Goal: Transaction & Acquisition: Purchase product/service

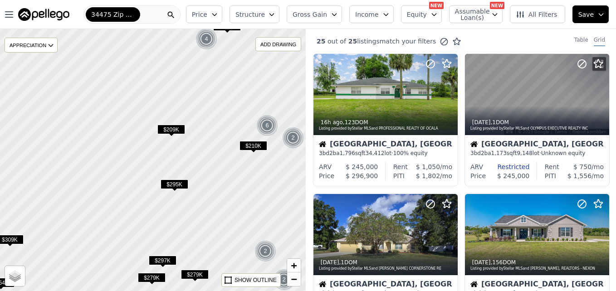
click at [470, 34] on div "25 out of 25 listings match your filters Table Grid" at bounding box center [461, 41] width 310 height 24
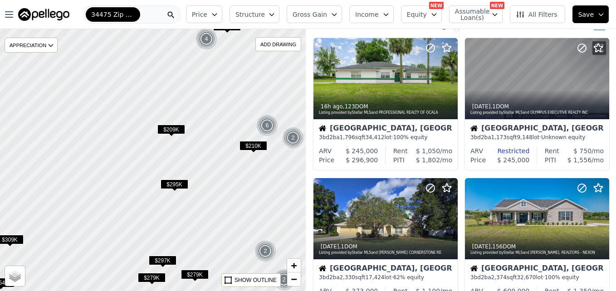
scroll to position [32, 0]
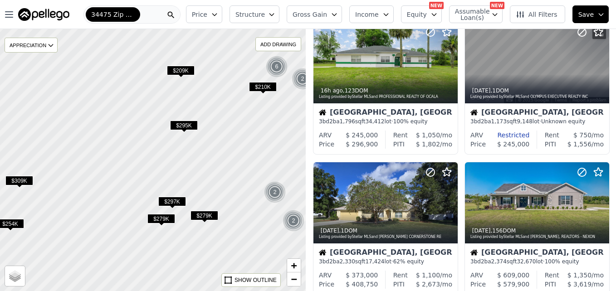
drag, startPoint x: 251, startPoint y: 210, endPoint x: 260, endPoint y: 151, distance: 59.7
click at [260, 151] on div at bounding box center [153, 160] width 367 height 315
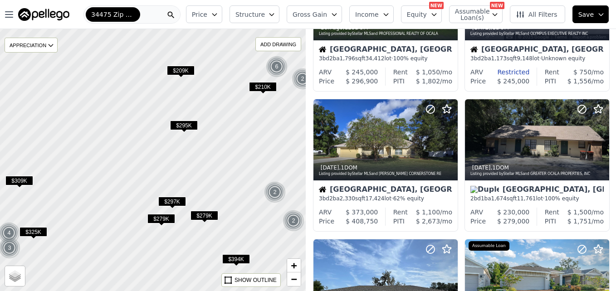
scroll to position [132, 0]
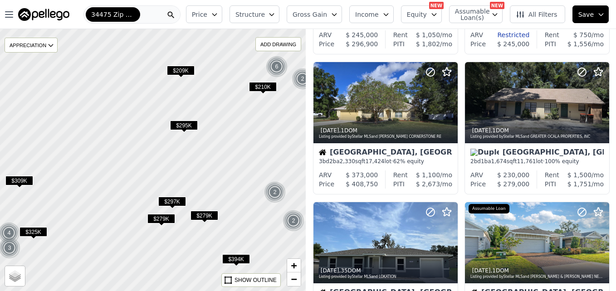
click at [177, 202] on span "$297K" at bounding box center [172, 202] width 28 height 10
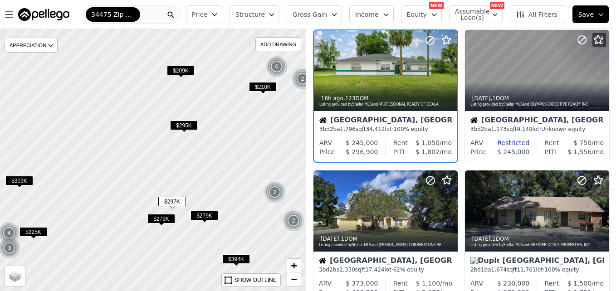
scroll to position [0, 0]
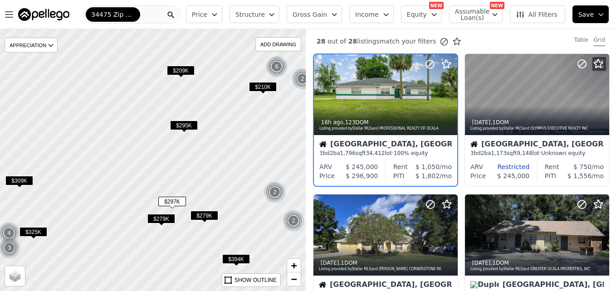
click at [182, 127] on span "$295K" at bounding box center [184, 126] width 28 height 10
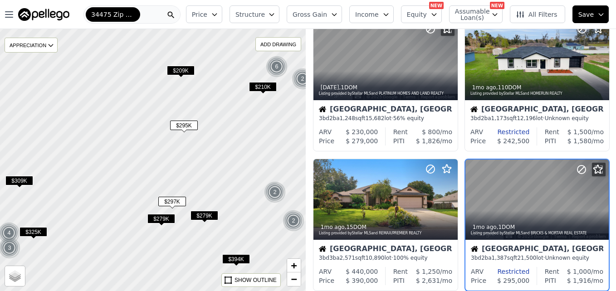
scroll to position [506, 0]
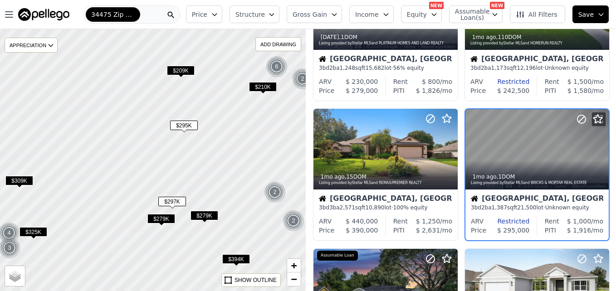
click at [181, 70] on span "$209K" at bounding box center [181, 71] width 28 height 10
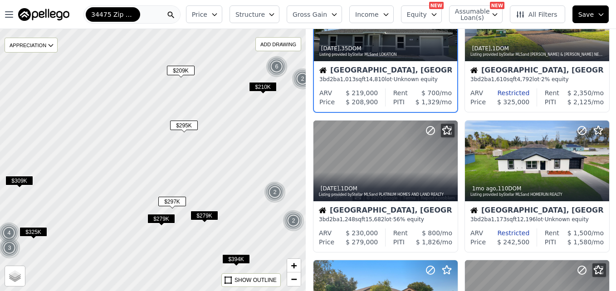
scroll to position [226, 0]
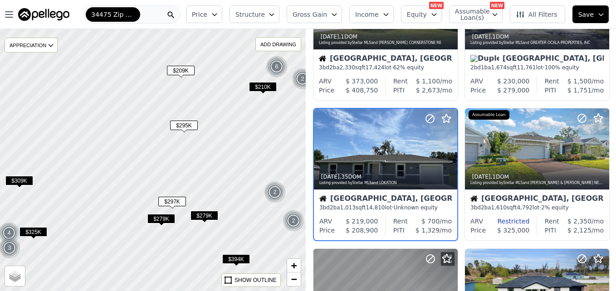
click at [269, 93] on div "$210K" at bounding box center [263, 88] width 28 height 13
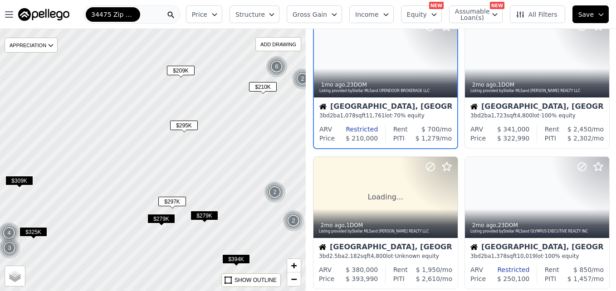
scroll to position [0, 0]
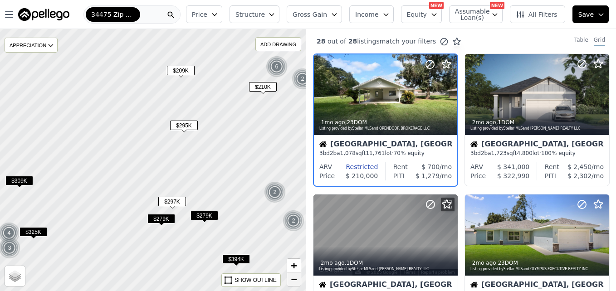
click at [290, 283] on link "−" at bounding box center [294, 280] width 14 height 14
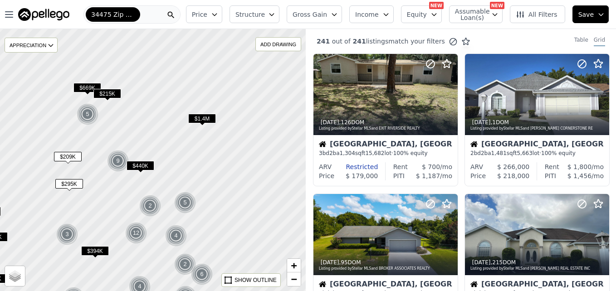
drag, startPoint x: 271, startPoint y: 81, endPoint x: 173, endPoint y: 124, distance: 107.5
click at [173, 124] on div at bounding box center [152, 160] width 367 height 315
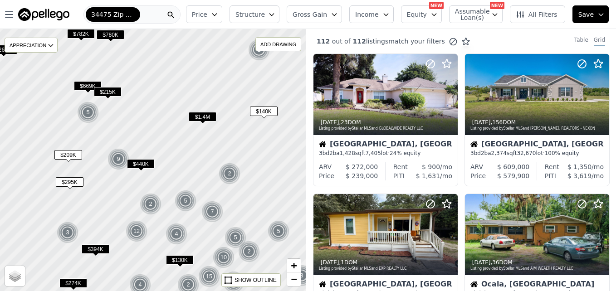
click at [207, 11] on span "Price" at bounding box center [199, 14] width 15 height 9
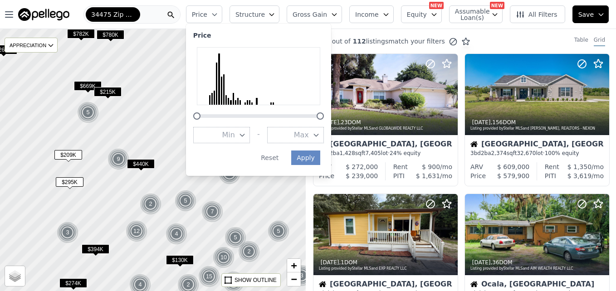
click at [180, 57] on div at bounding box center [153, 160] width 367 height 315
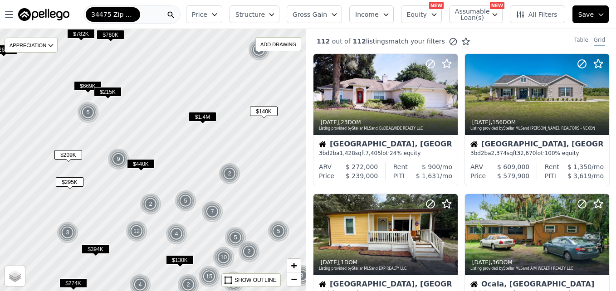
click at [181, 258] on span "$130K" at bounding box center [180, 260] width 28 height 10
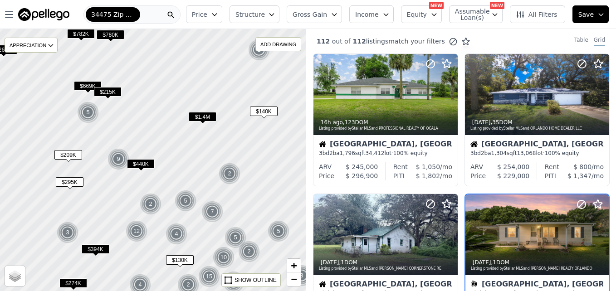
scroll to position [86, 0]
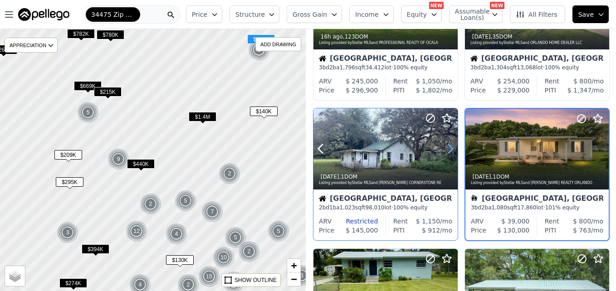
click at [446, 149] on icon at bounding box center [450, 149] width 15 height 15
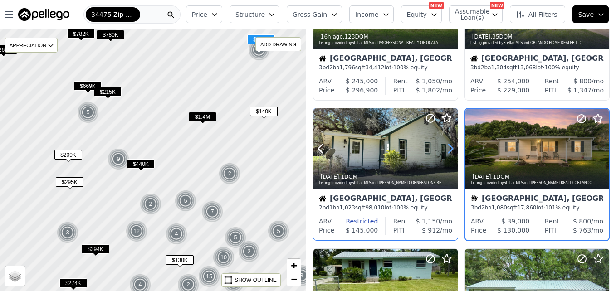
click at [446, 149] on icon at bounding box center [450, 149] width 15 height 15
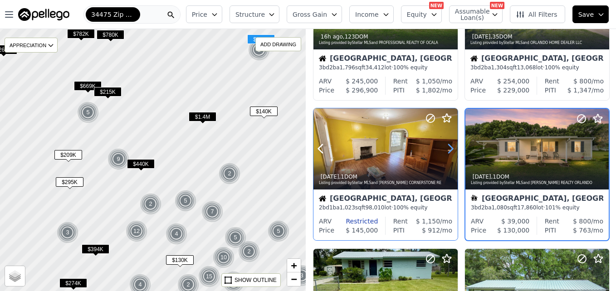
click at [446, 149] on icon at bounding box center [450, 149] width 15 height 15
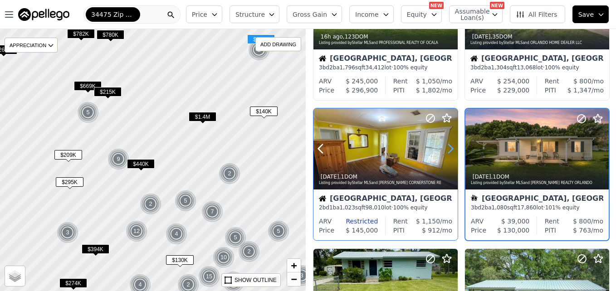
click at [446, 149] on icon at bounding box center [450, 149] width 15 height 15
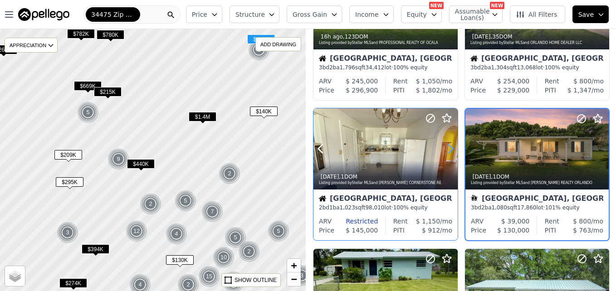
click at [446, 149] on icon at bounding box center [450, 149] width 15 height 15
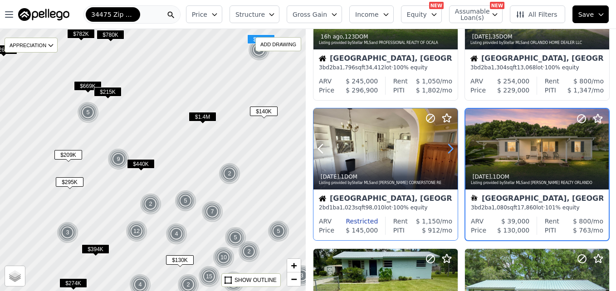
click at [446, 149] on icon at bounding box center [450, 149] width 15 height 15
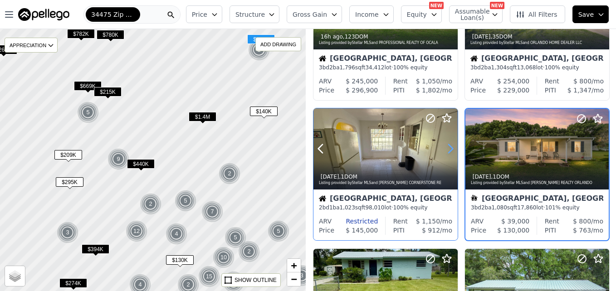
click at [446, 149] on icon at bounding box center [450, 149] width 15 height 15
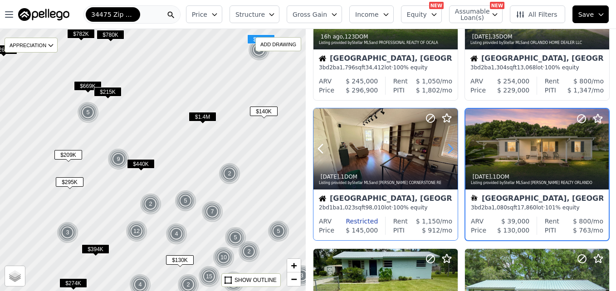
click at [446, 149] on icon at bounding box center [450, 149] width 15 height 15
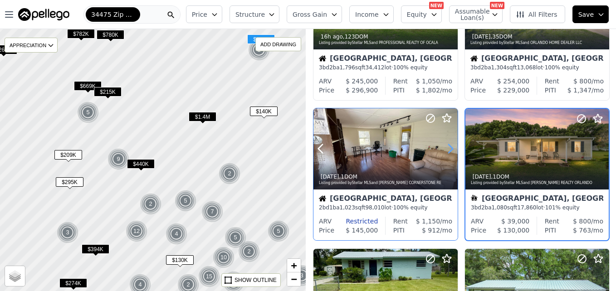
click at [446, 149] on icon at bounding box center [450, 149] width 15 height 15
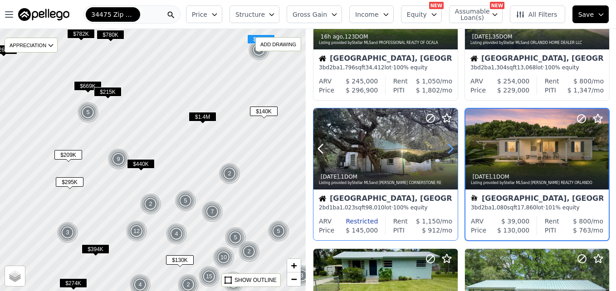
click at [446, 149] on icon at bounding box center [450, 149] width 15 height 15
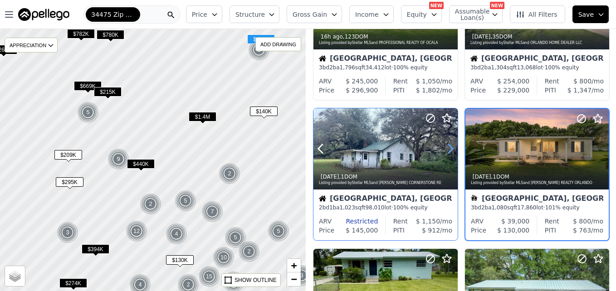
click at [446, 149] on icon at bounding box center [450, 149] width 15 height 15
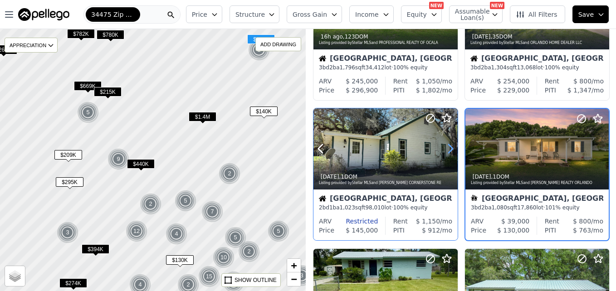
click at [446, 149] on icon at bounding box center [450, 149] width 15 height 15
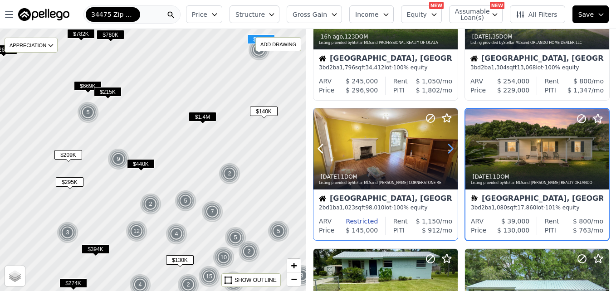
click at [446, 149] on icon at bounding box center [450, 149] width 15 height 15
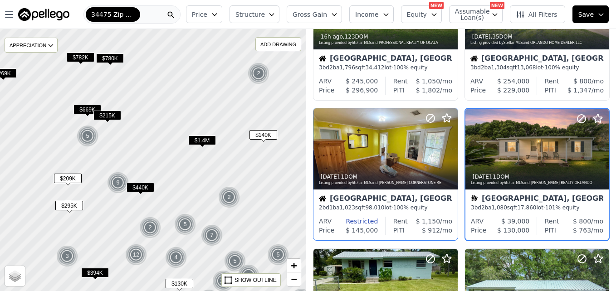
drag, startPoint x: 227, startPoint y: 88, endPoint x: 227, endPoint y: 112, distance: 23.6
click at [227, 112] on div at bounding box center [153, 160] width 367 height 315
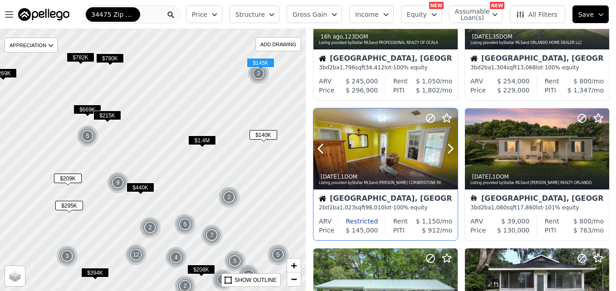
click at [403, 144] on div at bounding box center [429, 137] width 58 height 58
click at [291, 275] on span "−" at bounding box center [294, 279] width 6 height 11
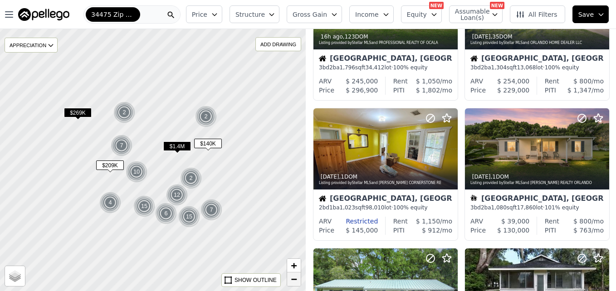
click at [291, 275] on span "−" at bounding box center [294, 279] width 6 height 11
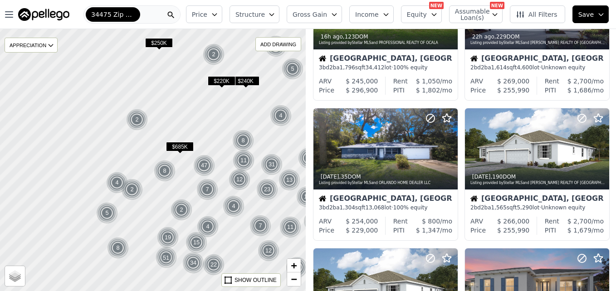
drag, startPoint x: 107, startPoint y: 154, endPoint x: 208, endPoint y: 131, distance: 103.3
click at [208, 131] on div at bounding box center [153, 160] width 367 height 315
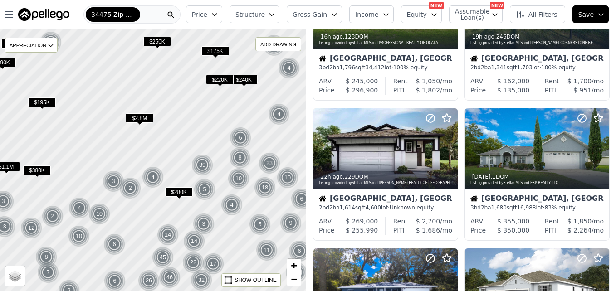
click at [218, 14] on icon "button" at bounding box center [214, 14] width 7 height 7
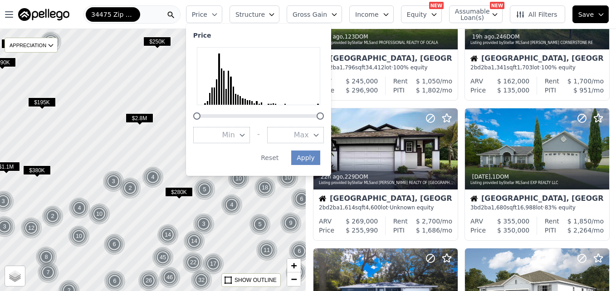
drag, startPoint x: 308, startPoint y: 134, endPoint x: 288, endPoint y: 133, distance: 20.9
click at [288, 133] on button "Max" at bounding box center [295, 135] width 57 height 16
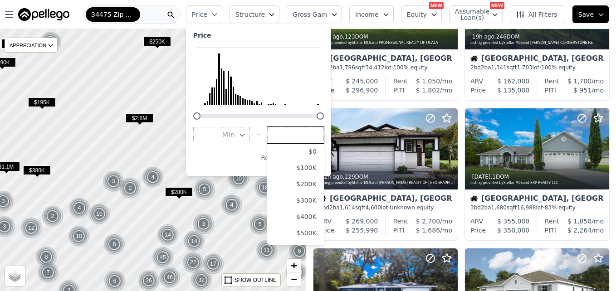
click at [288, 133] on input "number" at bounding box center [295, 135] width 57 height 16
type input "150000"
click at [316, 32] on div "Price" at bounding box center [258, 35] width 131 height 9
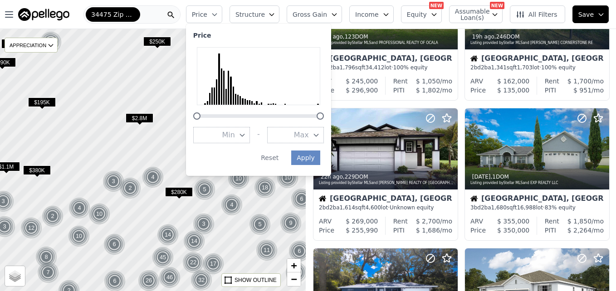
click at [324, 133] on button "Max" at bounding box center [295, 135] width 57 height 16
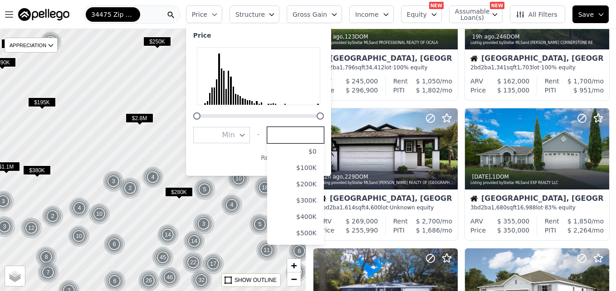
click at [308, 138] on input "number" at bounding box center [295, 135] width 57 height 16
type input "150000"
click at [269, 164] on div "Apply Reset" at bounding box center [256, 158] width 127 height 15
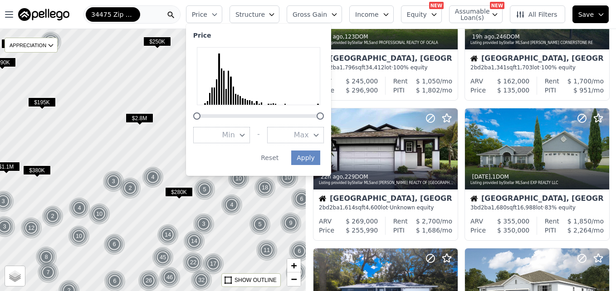
click at [320, 128] on button "Max" at bounding box center [295, 135] width 57 height 16
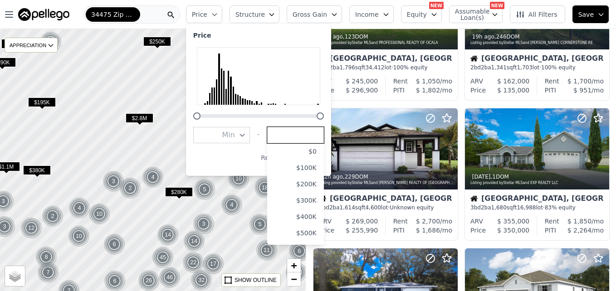
click at [302, 137] on input "number" at bounding box center [295, 135] width 57 height 16
type input "150000"
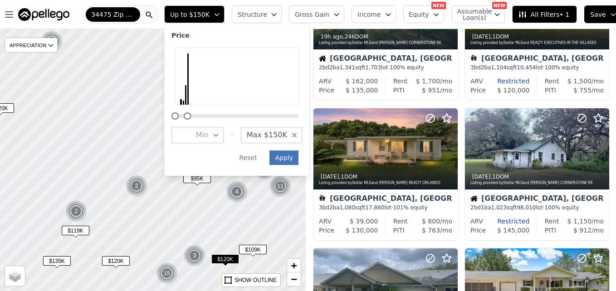
click at [292, 153] on button "Apply" at bounding box center [283, 158] width 29 height 15
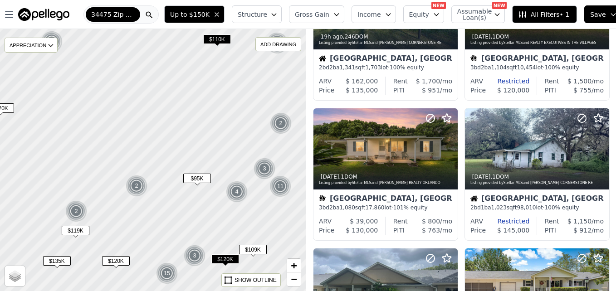
click at [196, 17] on span "Up to $150K" at bounding box center [189, 14] width 39 height 9
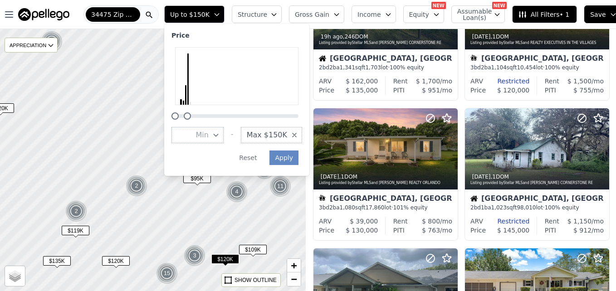
click at [219, 17] on icon "button" at bounding box center [216, 14] width 7 height 7
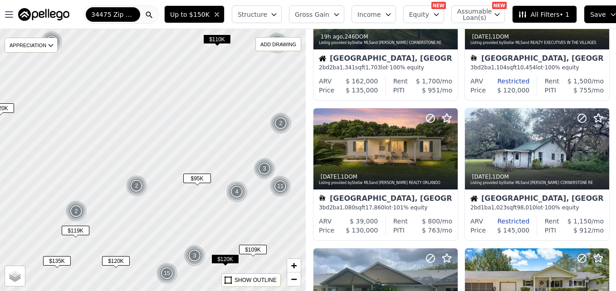
click at [219, 17] on icon "button" at bounding box center [216, 14] width 7 height 7
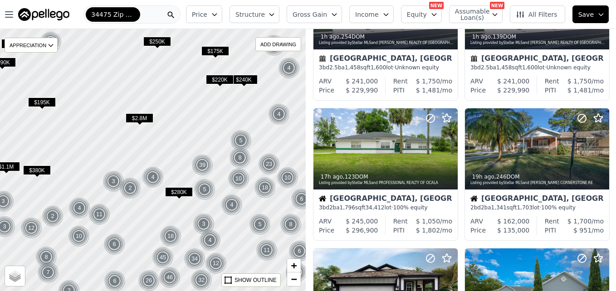
scroll to position [226, 0]
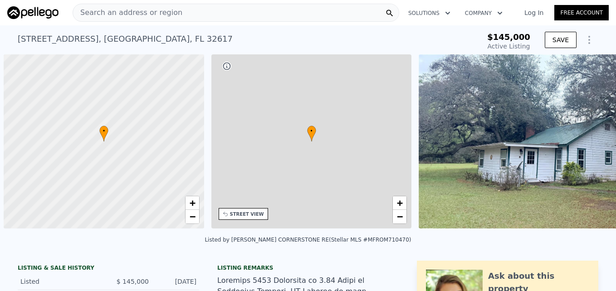
scroll to position [0, 4]
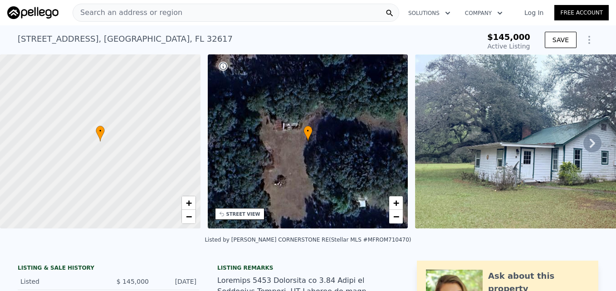
click at [590, 146] on icon at bounding box center [592, 143] width 5 height 9
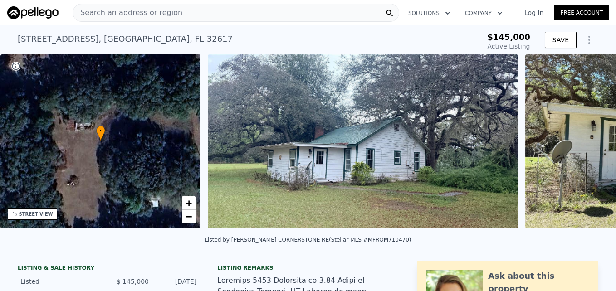
scroll to position [0, 211]
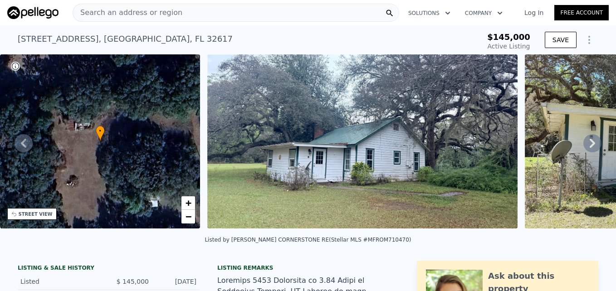
click at [590, 146] on icon at bounding box center [592, 143] width 5 height 9
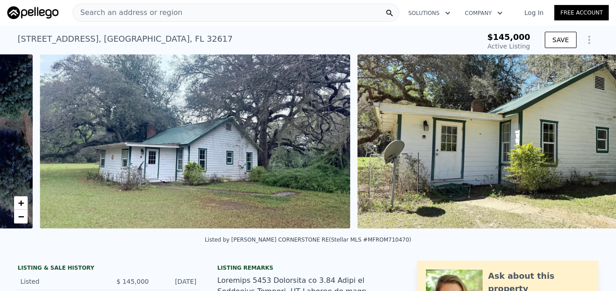
scroll to position [0, 415]
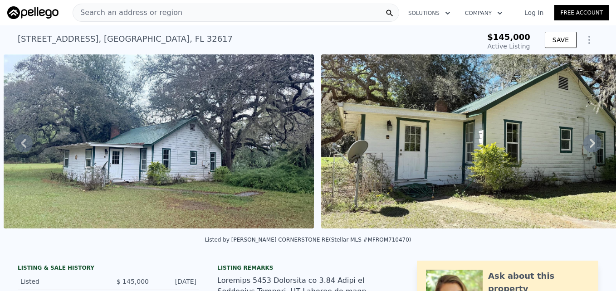
click at [590, 146] on icon at bounding box center [592, 143] width 5 height 9
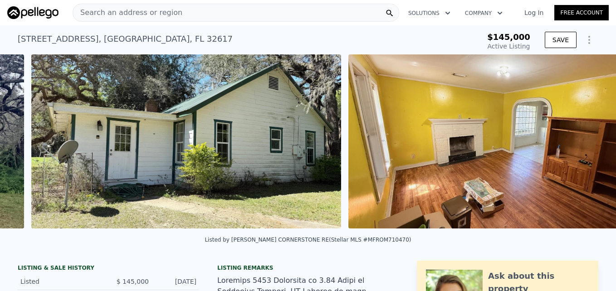
scroll to position [0, 733]
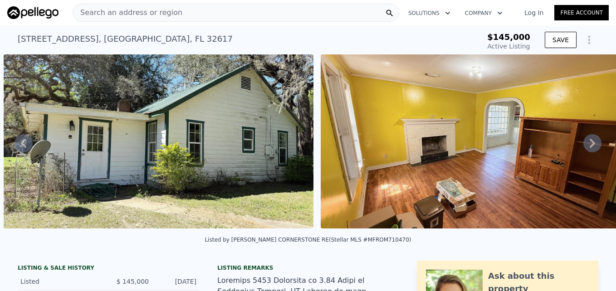
click at [590, 146] on icon at bounding box center [592, 143] width 5 height 9
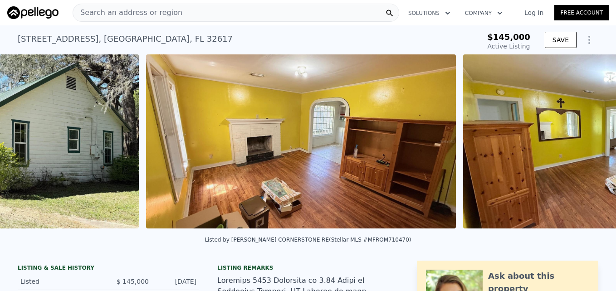
scroll to position [0, 1050]
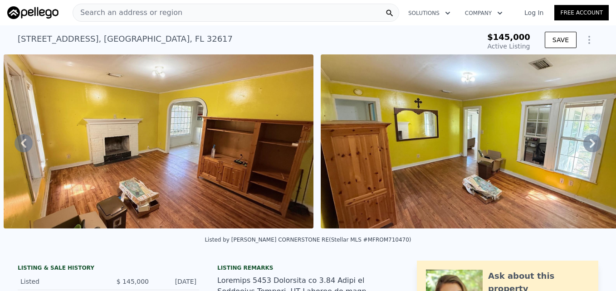
click at [590, 146] on icon at bounding box center [592, 143] width 5 height 9
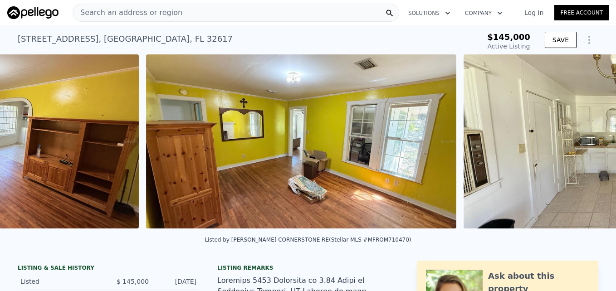
scroll to position [0, 1367]
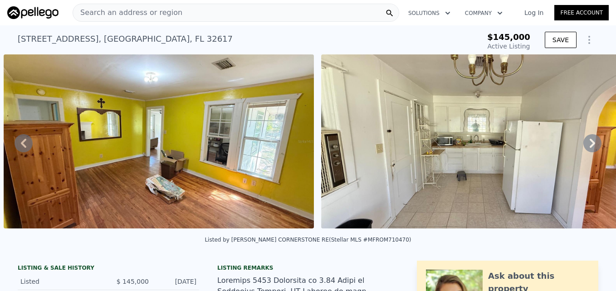
click at [590, 146] on icon at bounding box center [592, 143] width 5 height 9
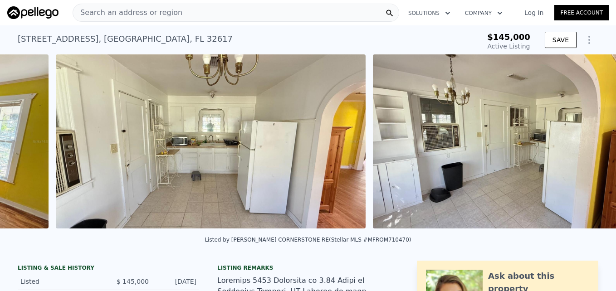
scroll to position [0, 1684]
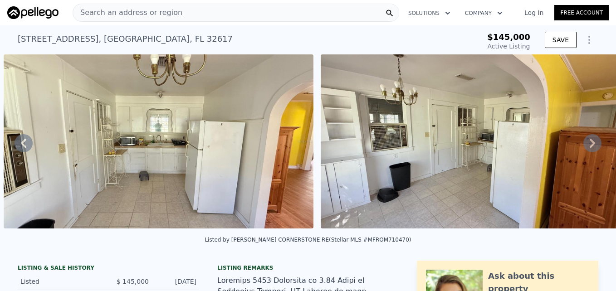
click at [590, 146] on icon at bounding box center [592, 143] width 5 height 9
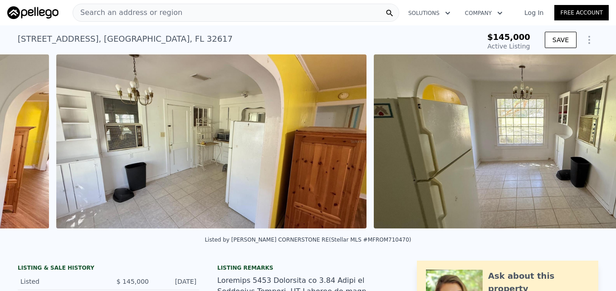
scroll to position [0, 2002]
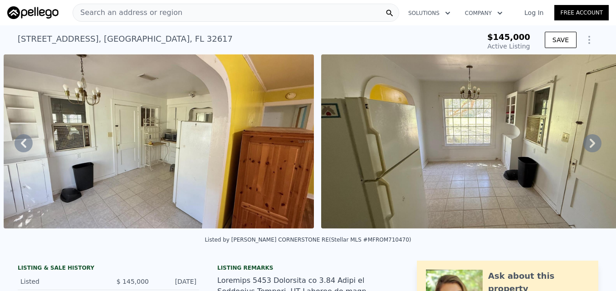
click at [590, 146] on icon at bounding box center [592, 143] width 5 height 9
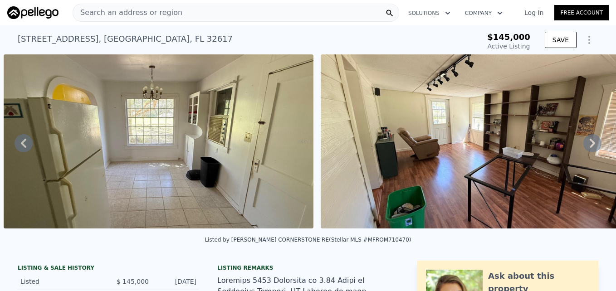
click at [590, 146] on icon at bounding box center [592, 143] width 5 height 9
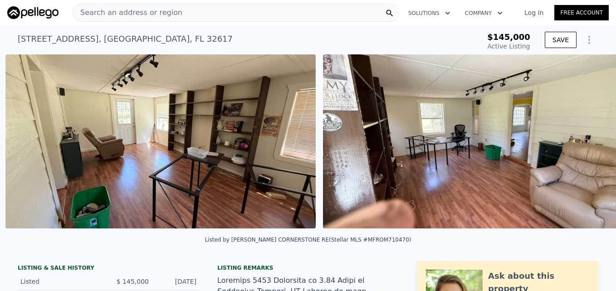
scroll to position [0, 2636]
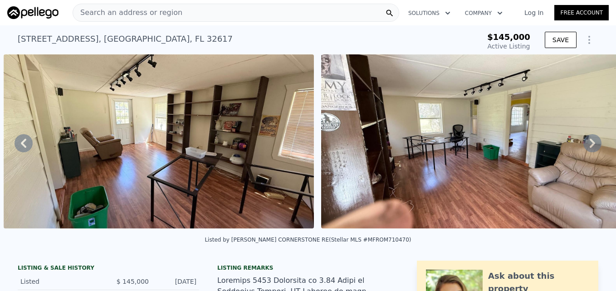
click at [590, 146] on icon at bounding box center [592, 143] width 5 height 9
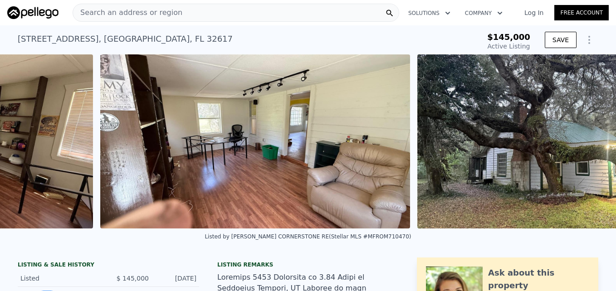
scroll to position [0, 2869]
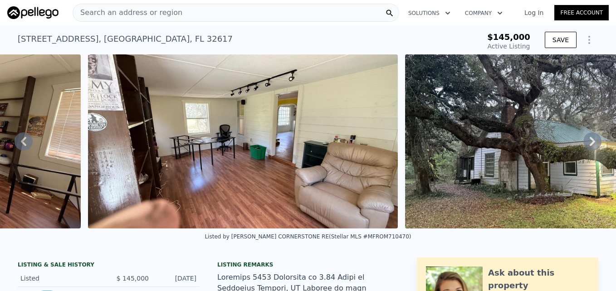
click at [590, 146] on icon at bounding box center [592, 141] width 5 height 9
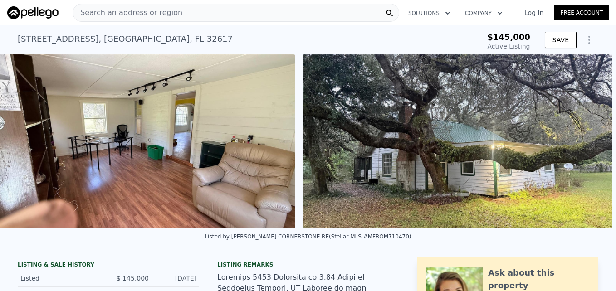
scroll to position [0, 2979]
click at [587, 146] on img at bounding box center [458, 141] width 310 height 174
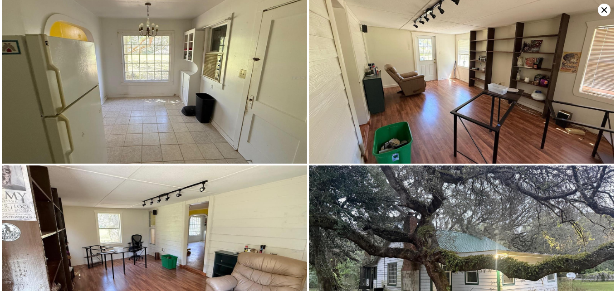
scroll to position [564, 0]
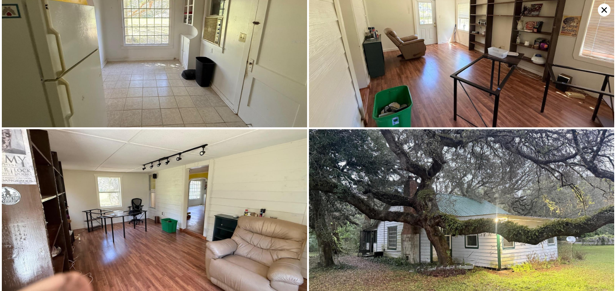
click at [602, 9] on icon at bounding box center [604, 9] width 5 height 5
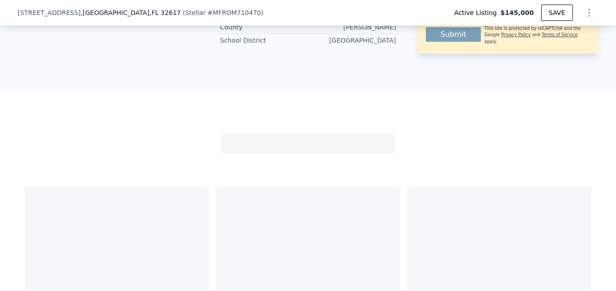
scroll to position [599, 0]
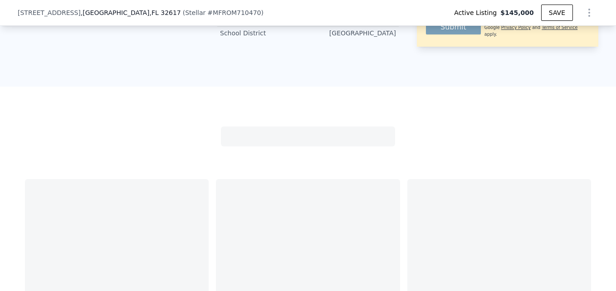
click at [381, 126] on div at bounding box center [308, 206] width 581 height 238
click at [179, 150] on div at bounding box center [308, 206] width 581 height 238
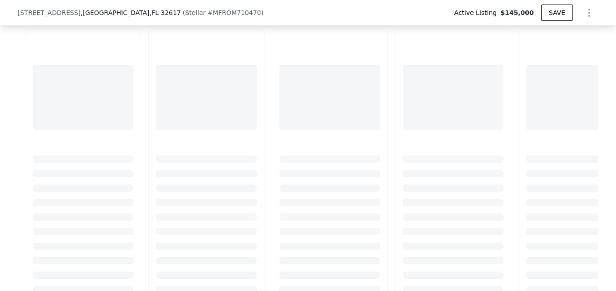
scroll to position [585, 0]
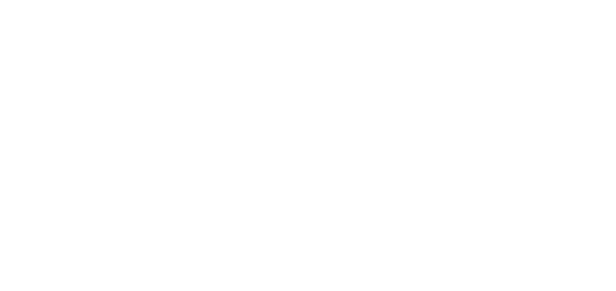
drag, startPoint x: 612, startPoint y: 106, endPoint x: 599, endPoint y: 48, distance: 60.0
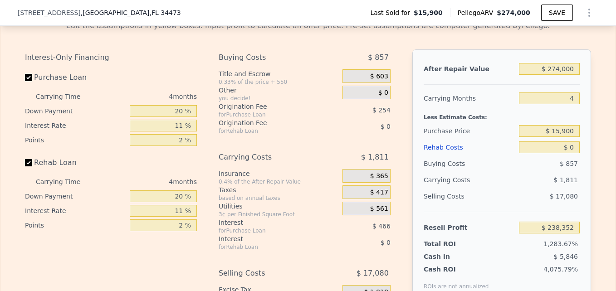
scroll to position [1185, 0]
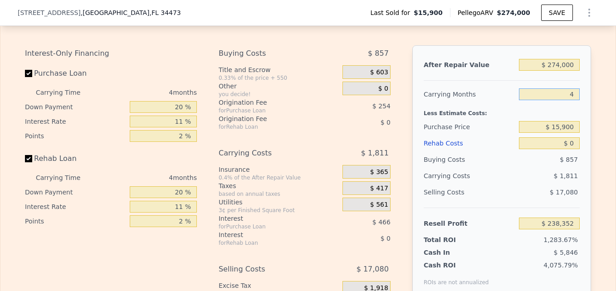
click at [572, 100] on input "4" at bounding box center [549, 94] width 61 height 12
type input "3"
type input "$ 238,805"
type input "3"
click at [565, 119] on div "Less Estimate Costs:" at bounding box center [502, 111] width 156 height 16
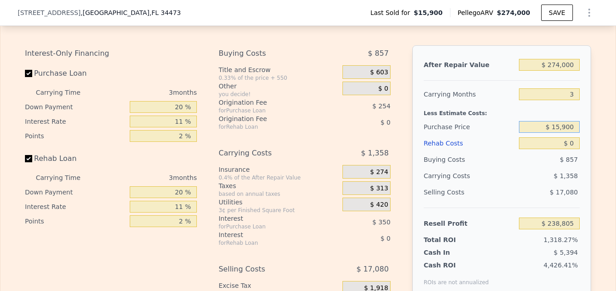
click at [558, 133] on input "$ 15,900" at bounding box center [549, 127] width 61 height 12
type input "$ 190,900"
click at [574, 119] on div "Less Estimate Costs:" at bounding box center [502, 111] width 156 height 16
type input "$ 56,573"
click at [569, 149] on input "$ 0" at bounding box center [549, 143] width 61 height 12
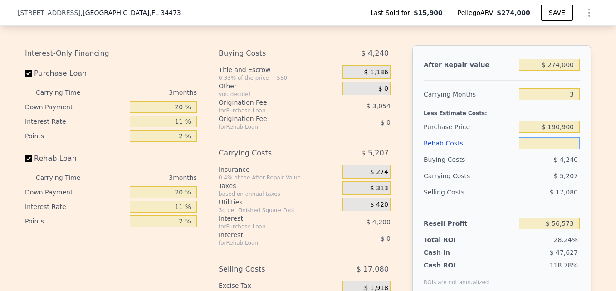
type input "$ 3"
type input "$ 56,570"
type input "$ 30"
type input "$ 56,543"
type input "$ 300"
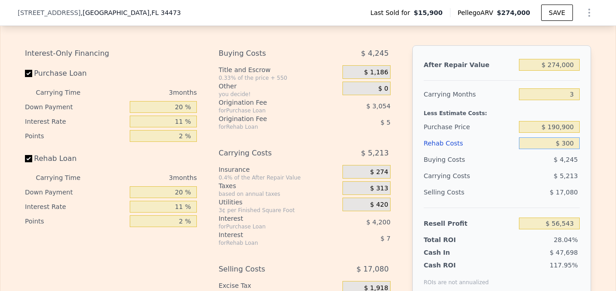
type input "$ 56,262"
type input "$ 3,000"
type input "$ 53,459"
type input "$ 30,000"
type input "$ 25,433"
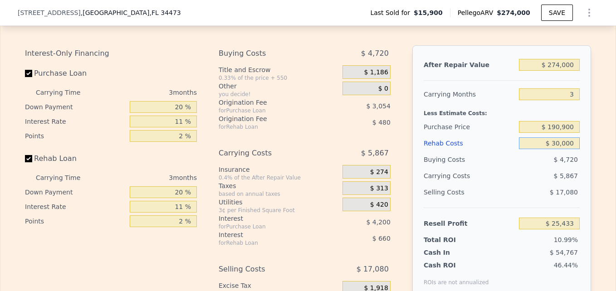
type input "$ 30,000"
click at [576, 119] on div "Less Estimate Costs:" at bounding box center [502, 111] width 156 height 16
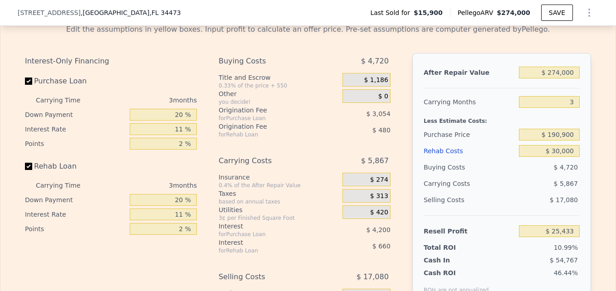
scroll to position [1189, 0]
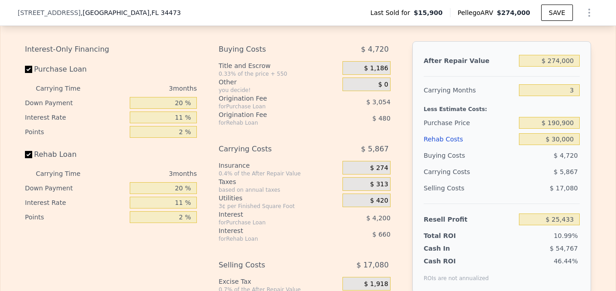
click at [397, 47] on div "Edit the assumptions in yellow boxes. Input profit to calculate an offer price.…" at bounding box center [308, 177] width 566 height 330
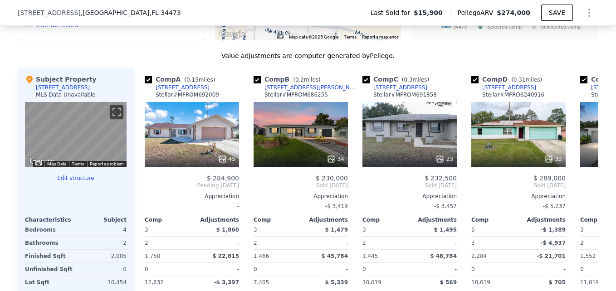
scroll to position [715, 0]
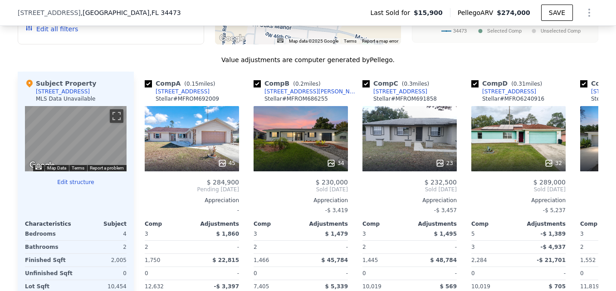
type input "4"
type input "$ 0"
type input "$ 238,352"
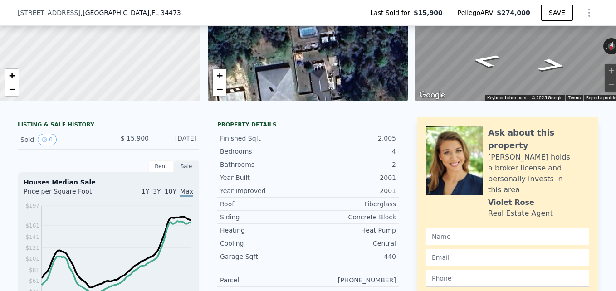
scroll to position [0, 0]
